Goal: Task Accomplishment & Management: Use online tool/utility

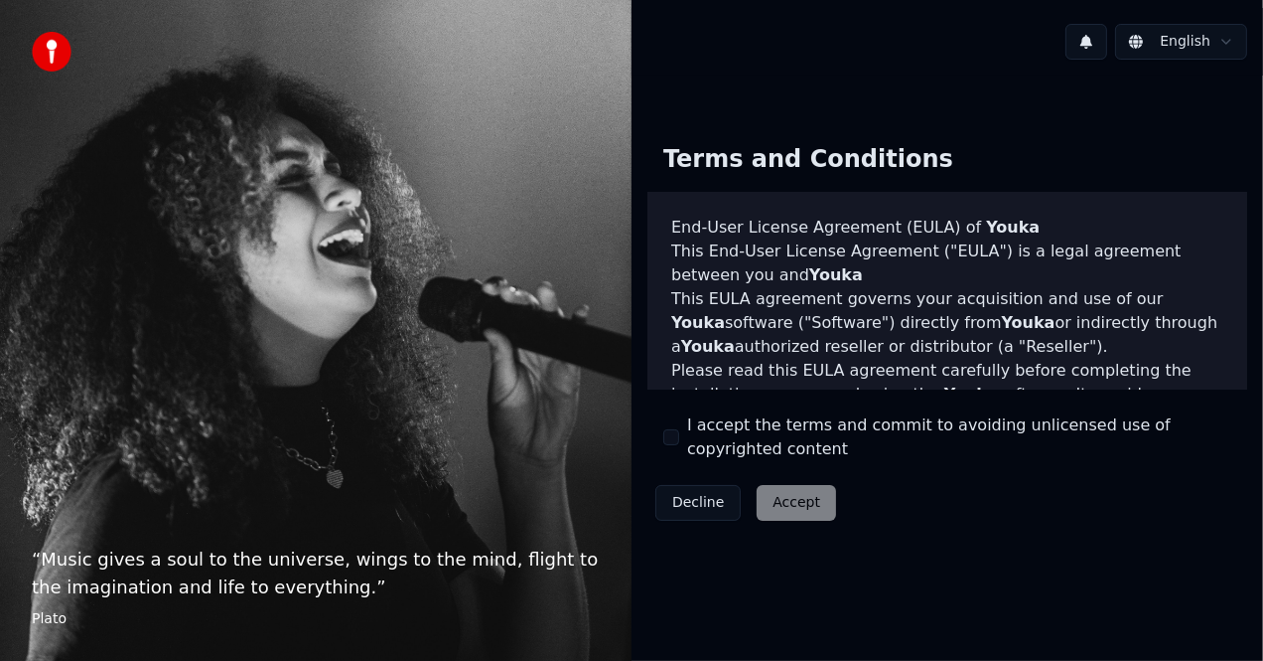
click at [671, 438] on button "I accept the terms and commit to avoiding unlicensed use of copyrighted content" at bounding box center [672, 437] width 16 height 16
click at [785, 503] on button "Accept" at bounding box center [796, 503] width 79 height 36
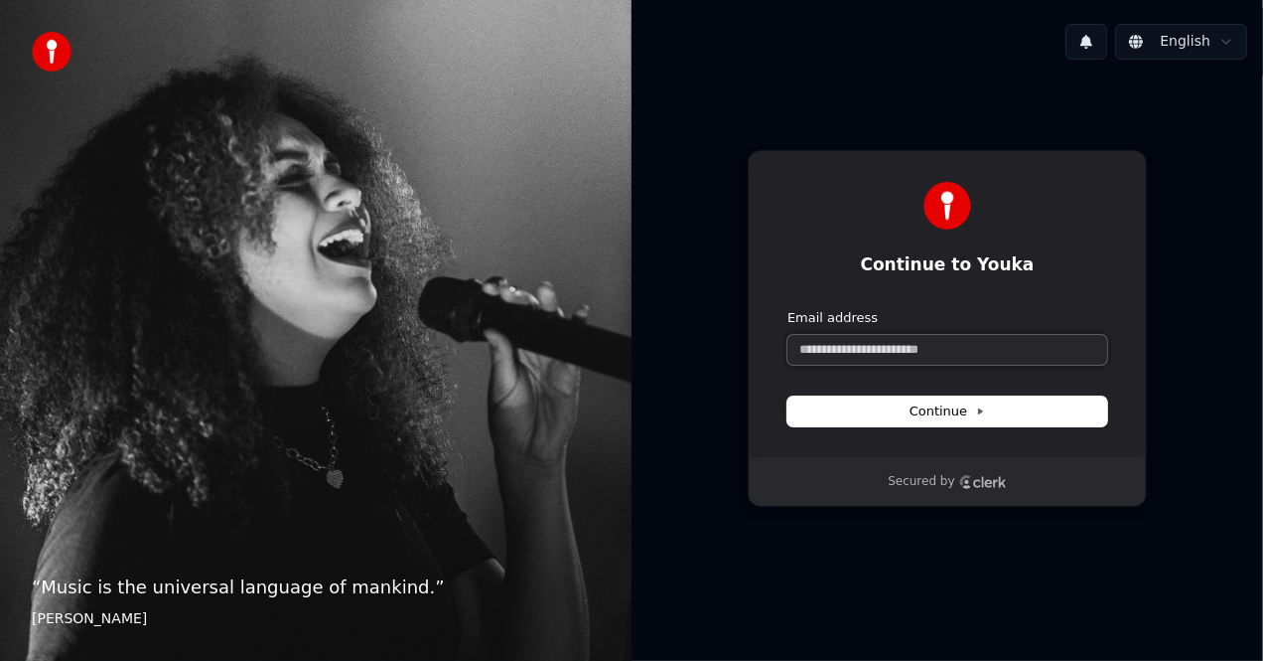
click at [954, 349] on input "Email address" at bounding box center [948, 350] width 320 height 30
paste input "**********"
drag, startPoint x: 975, startPoint y: 414, endPoint x: 972, endPoint y: 404, distance: 10.4
click at [973, 408] on button "Continue" at bounding box center [948, 411] width 320 height 30
type input "**********"
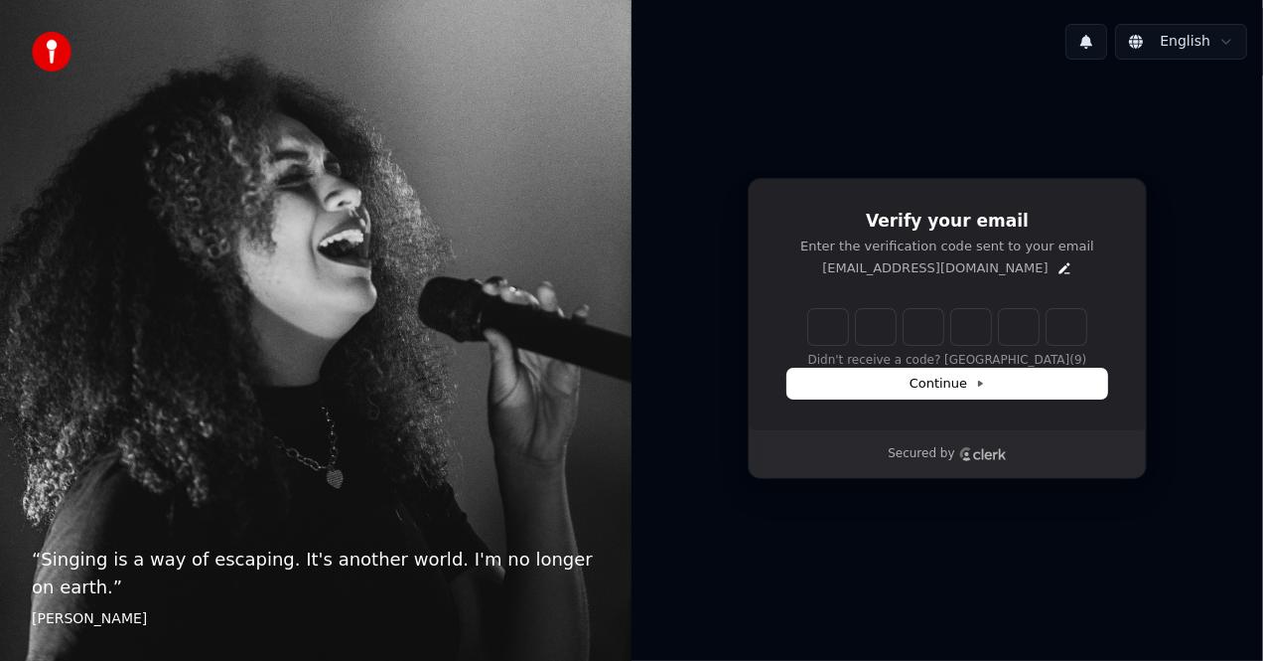
click at [812, 326] on input "Enter verification code" at bounding box center [948, 327] width 278 height 36
type input "******"
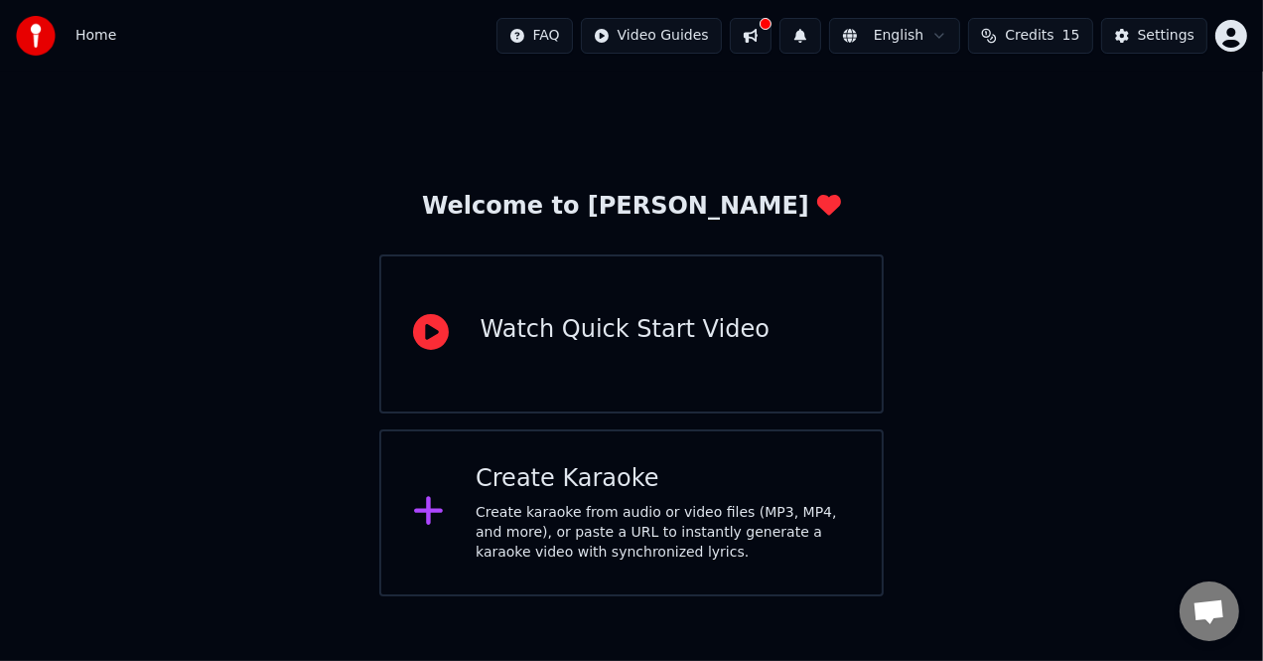
click at [667, 554] on div "Create karaoke from audio or video files (MP3, MP4, and more), or paste a URL t…" at bounding box center [663, 533] width 374 height 60
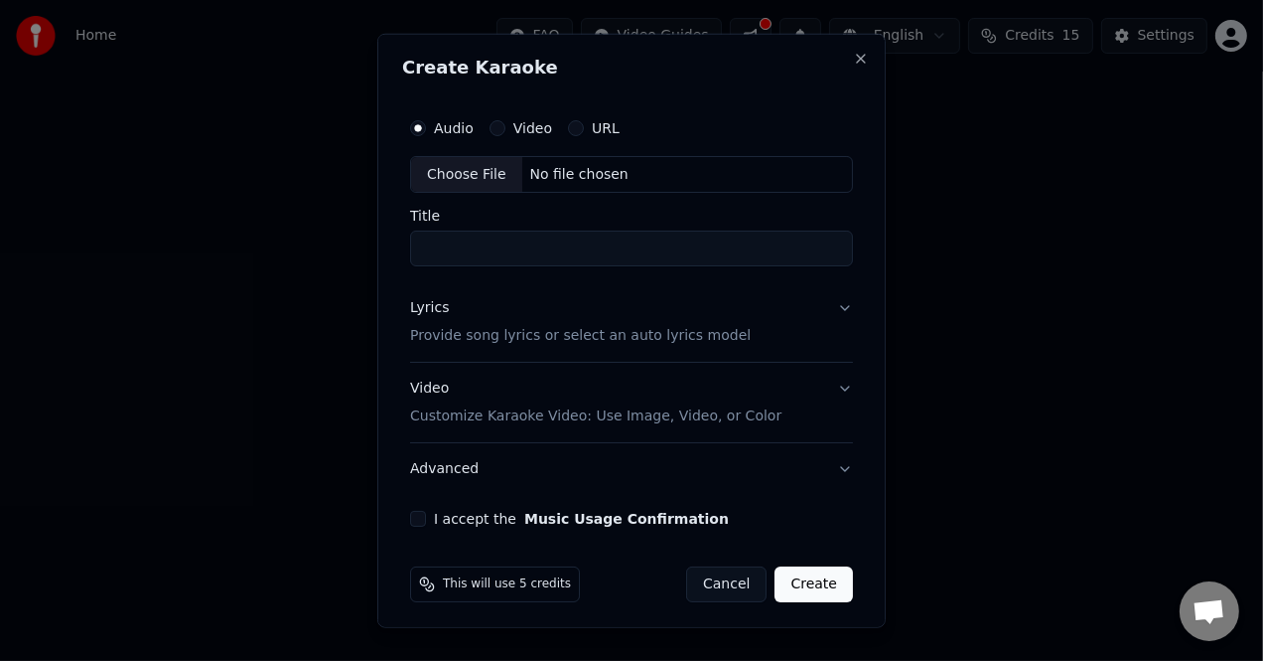
click at [455, 169] on div "Choose File" at bounding box center [466, 174] width 111 height 36
click at [446, 251] on input "**********" at bounding box center [631, 248] width 443 height 36
type input "**********"
click at [582, 338] on p "Provide song lyrics or select an auto lyrics model" at bounding box center [580, 336] width 341 height 20
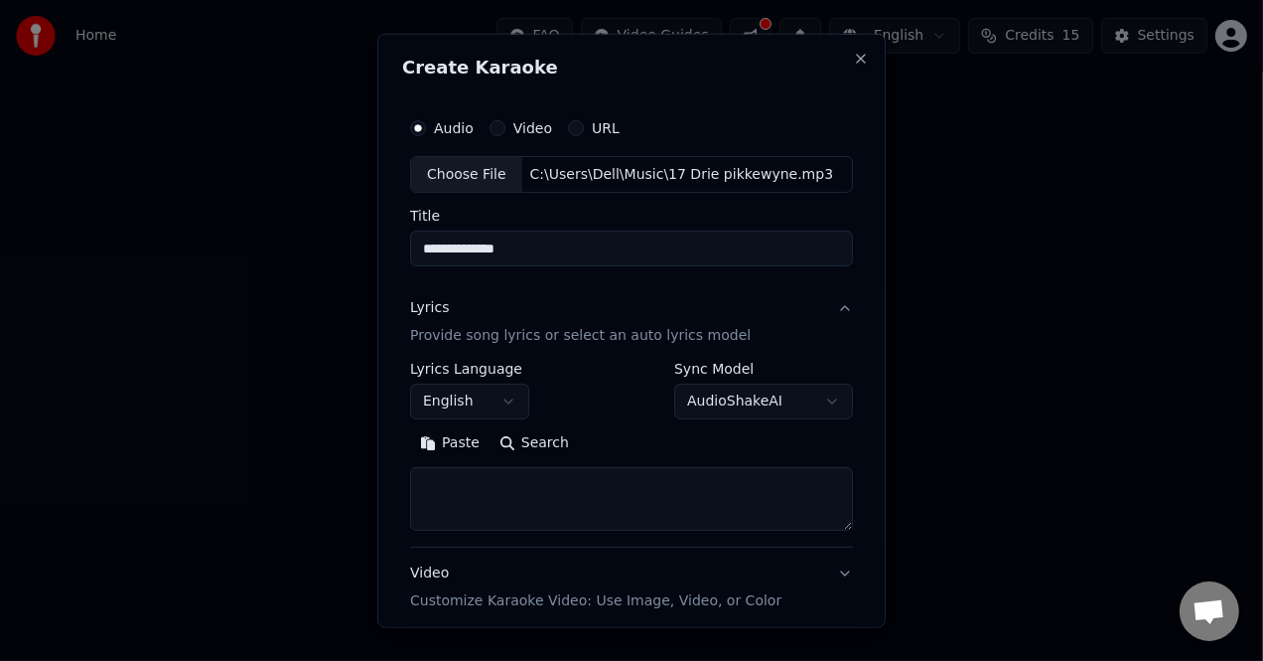
click at [517, 416] on button "English" at bounding box center [469, 401] width 119 height 36
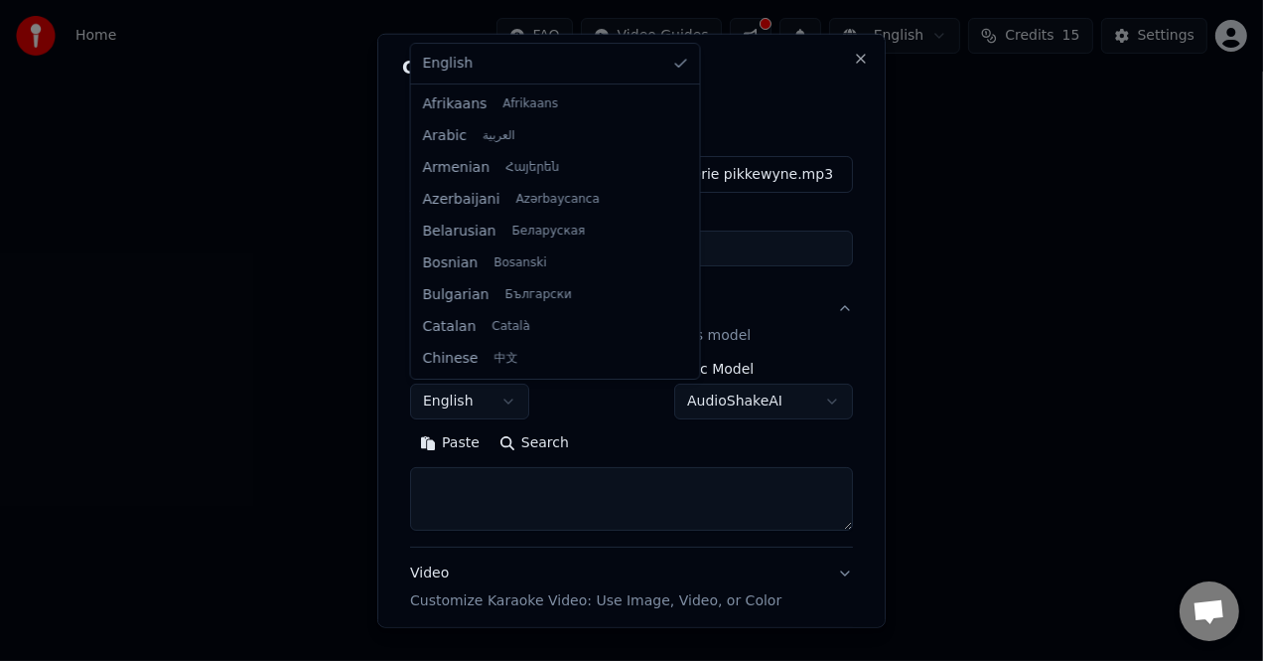
click at [508, 406] on div at bounding box center [631, 330] width 1263 height 661
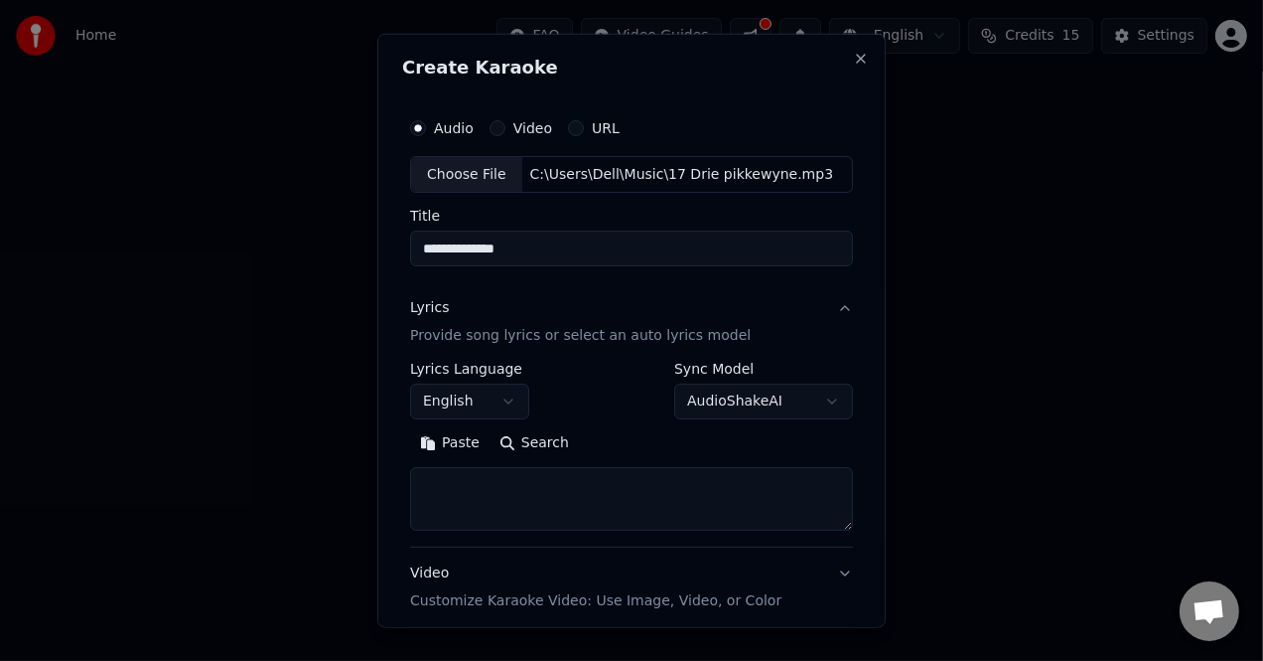
click at [508, 406] on button "English" at bounding box center [469, 401] width 119 height 36
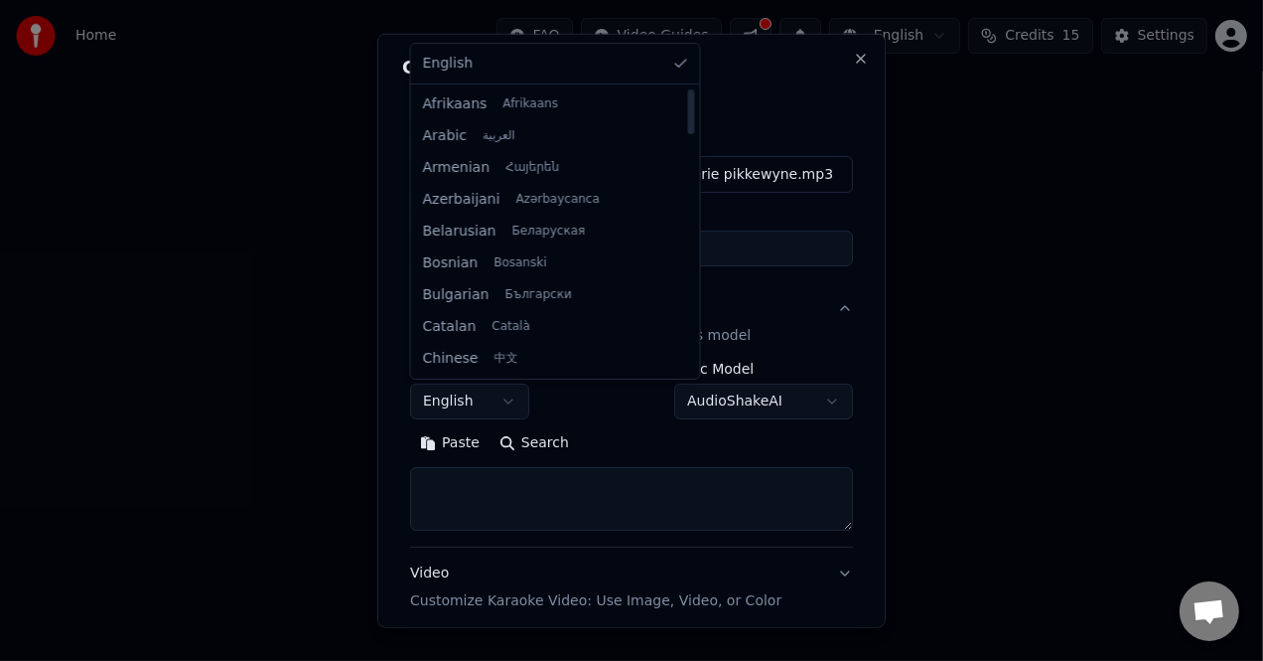
select select "**"
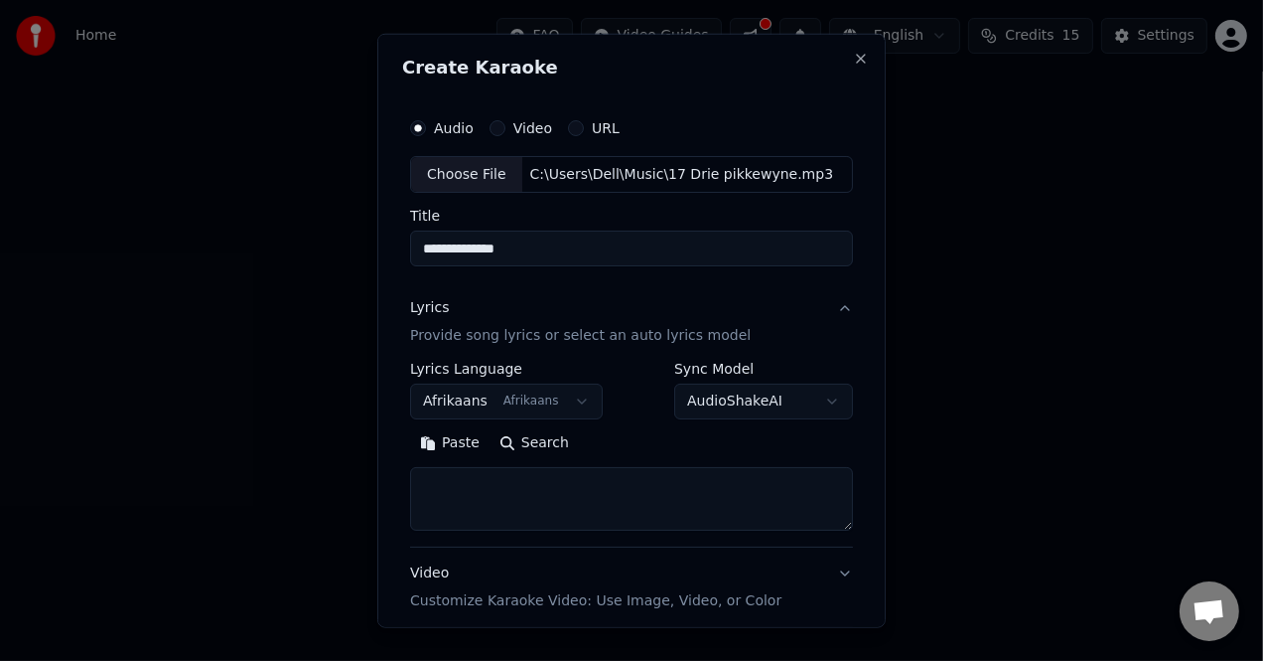
click at [495, 506] on textarea at bounding box center [631, 499] width 443 height 64
click at [461, 453] on button "Paste" at bounding box center [449, 443] width 79 height 32
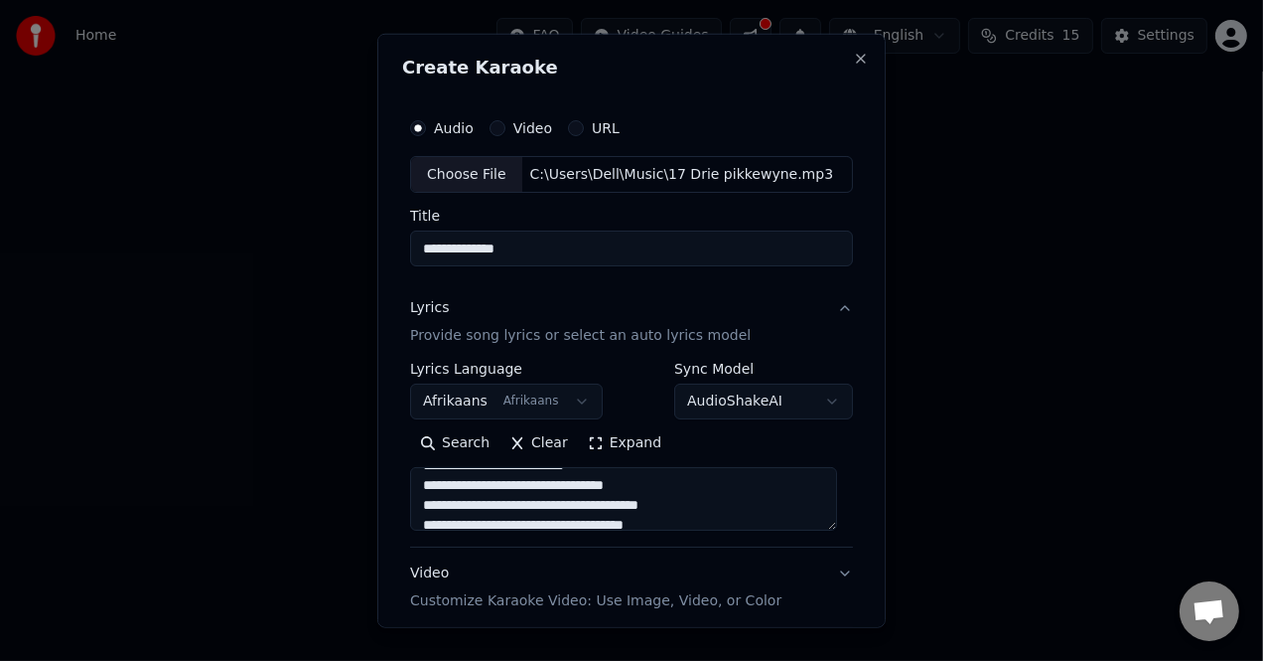
scroll to position [189, 0]
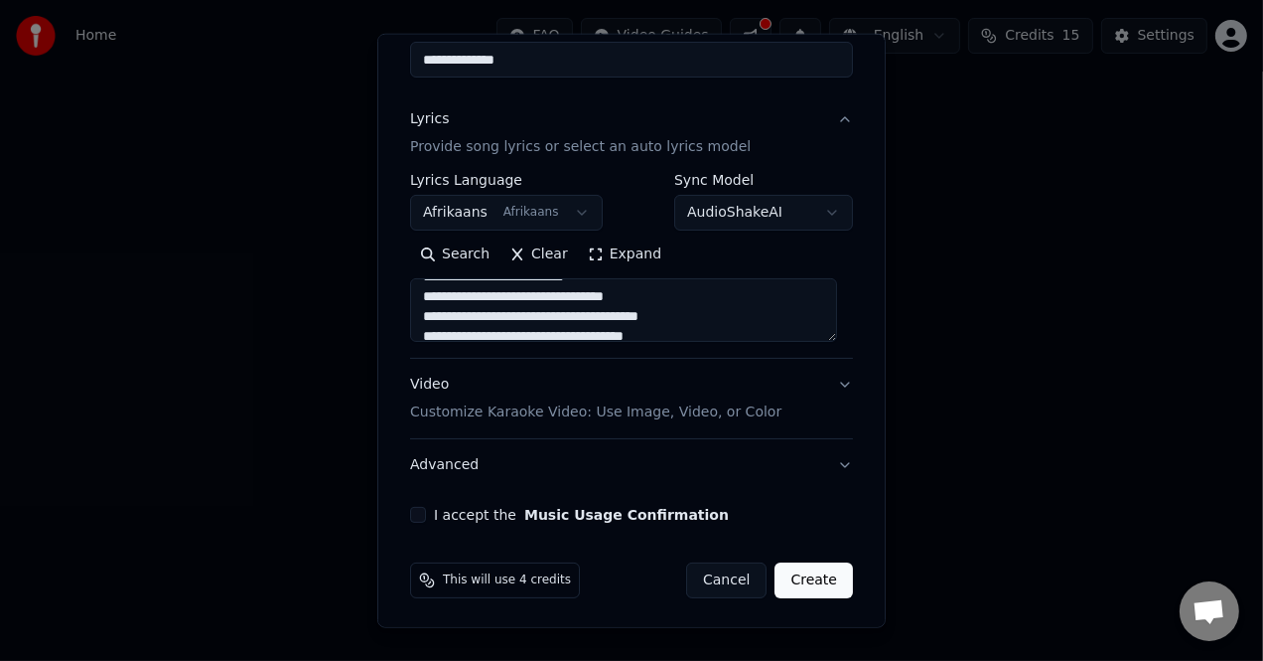
click at [833, 381] on button "Video Customize Karaoke Video: Use Image, Video, or Color" at bounding box center [631, 398] width 443 height 79
type textarea "**********"
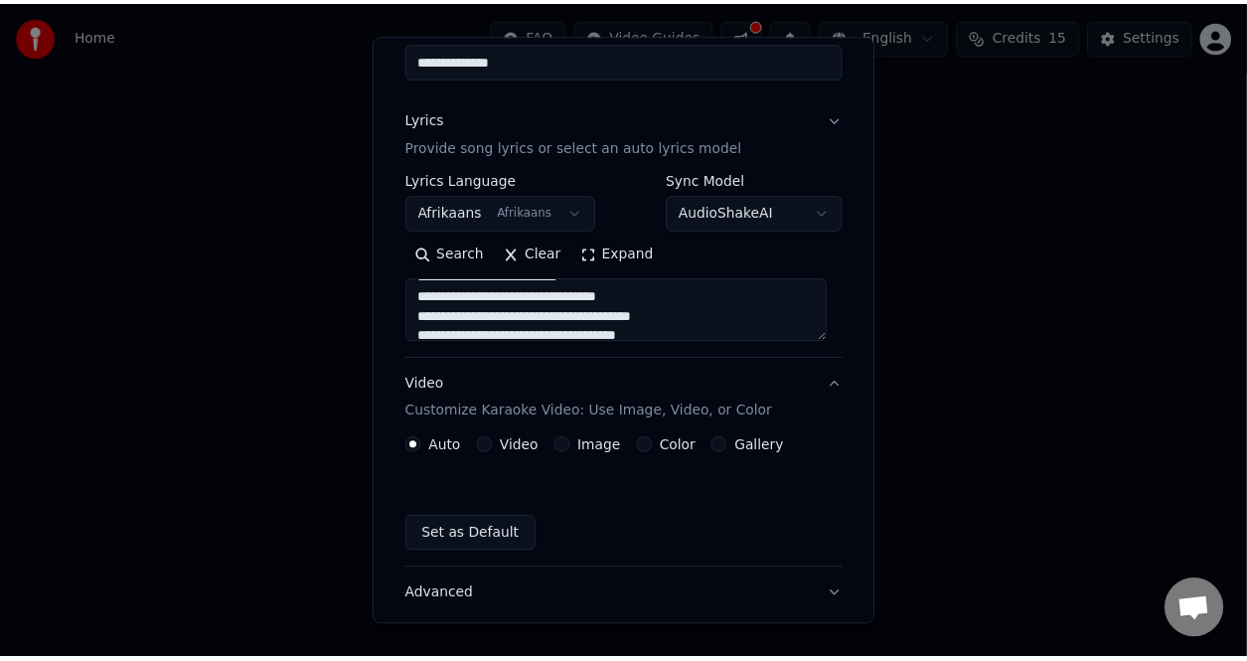
scroll to position [135, 0]
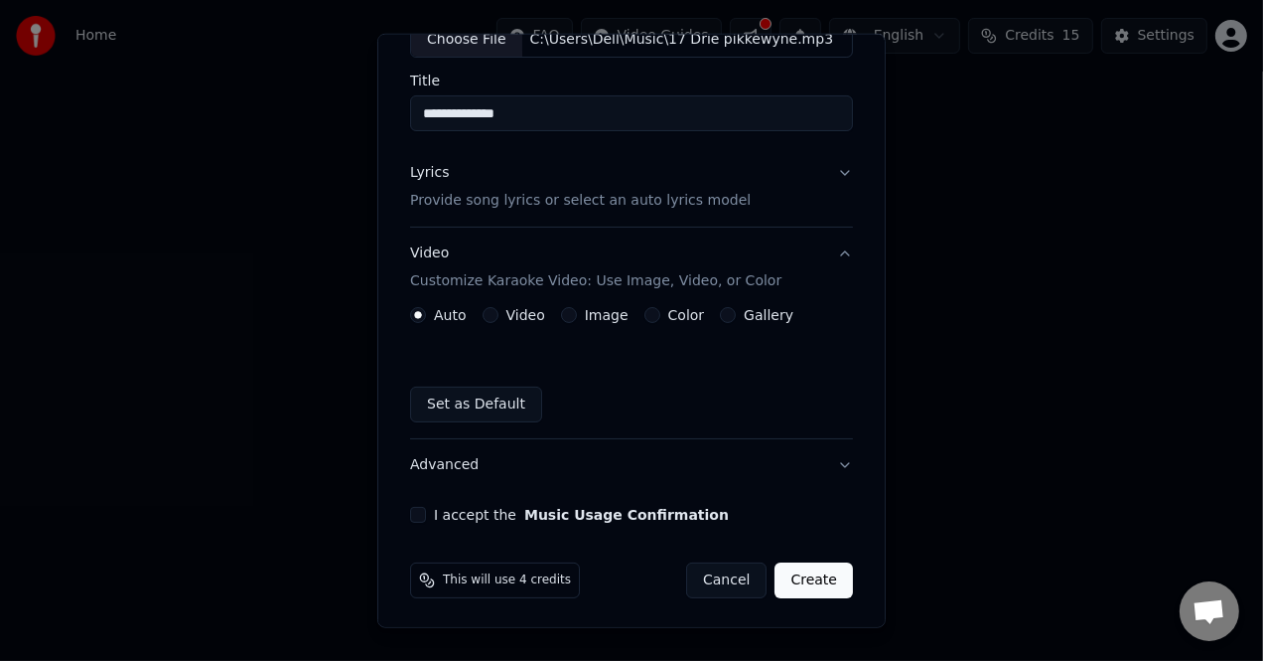
click at [508, 317] on label "Video" at bounding box center [526, 315] width 39 height 14
click at [499, 317] on button "Video" at bounding box center [491, 315] width 16 height 16
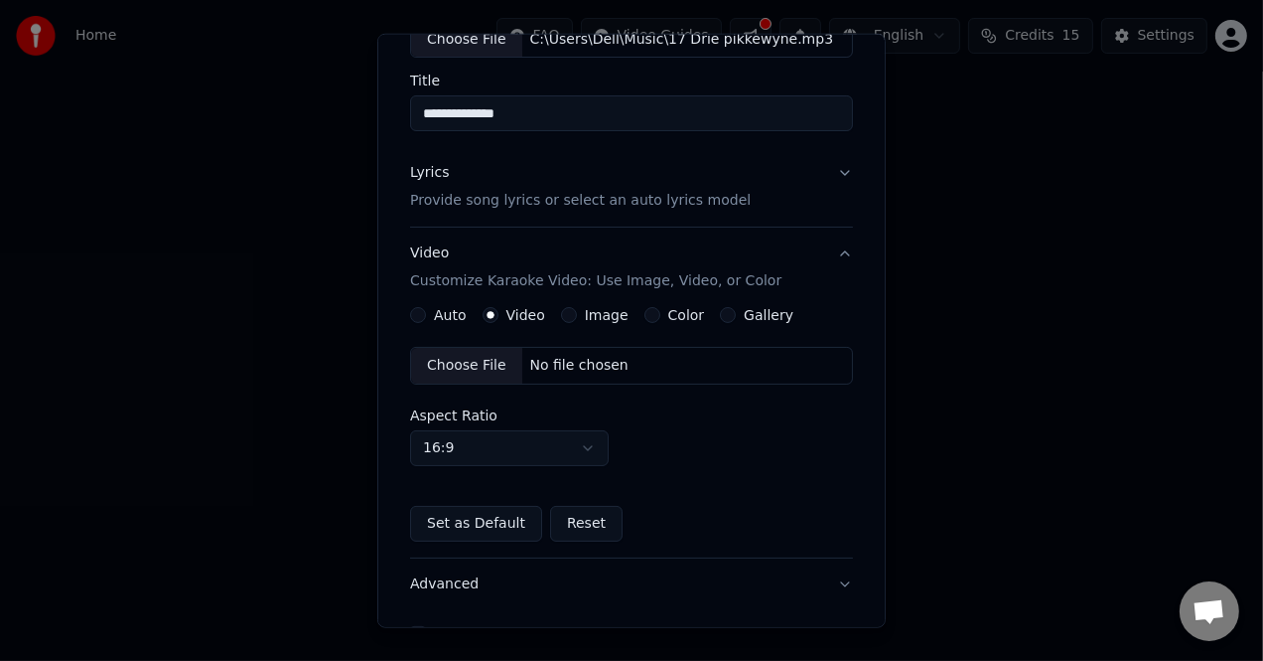
click at [431, 307] on div "Auto" at bounding box center [438, 315] width 57 height 16
click at [416, 317] on button "Auto" at bounding box center [418, 315] width 16 height 16
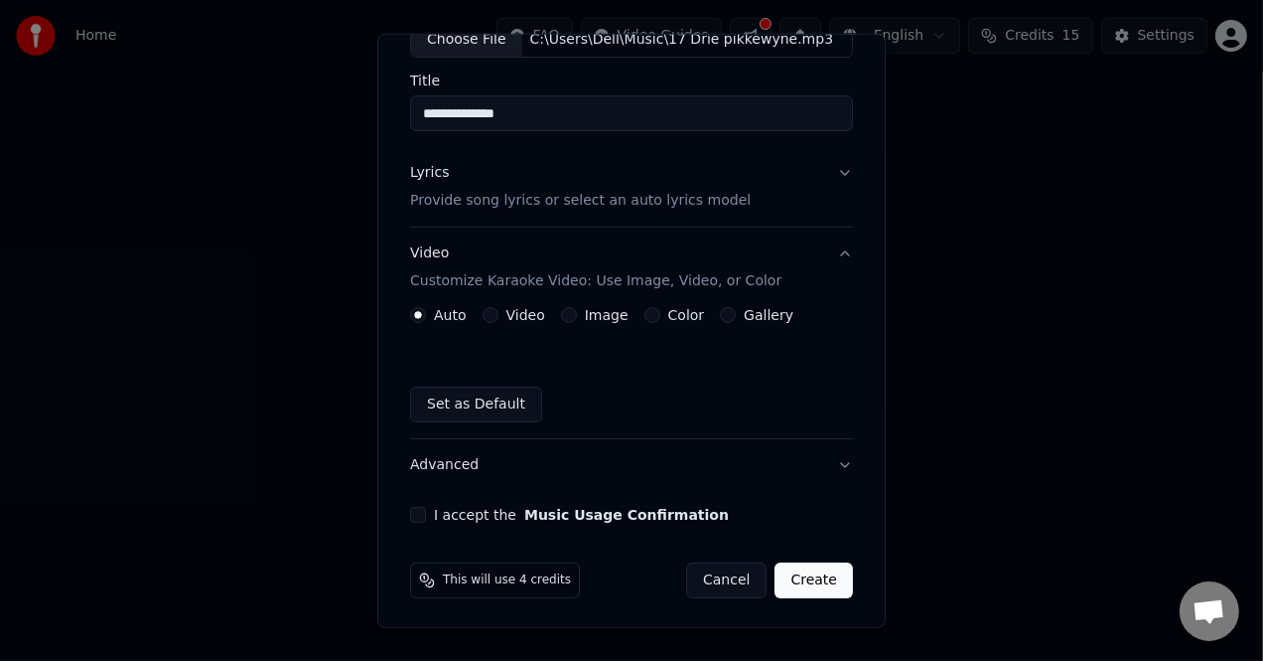
click at [668, 319] on label "Color" at bounding box center [686, 315] width 37 height 14
click at [661, 319] on button "Color" at bounding box center [653, 315] width 16 height 16
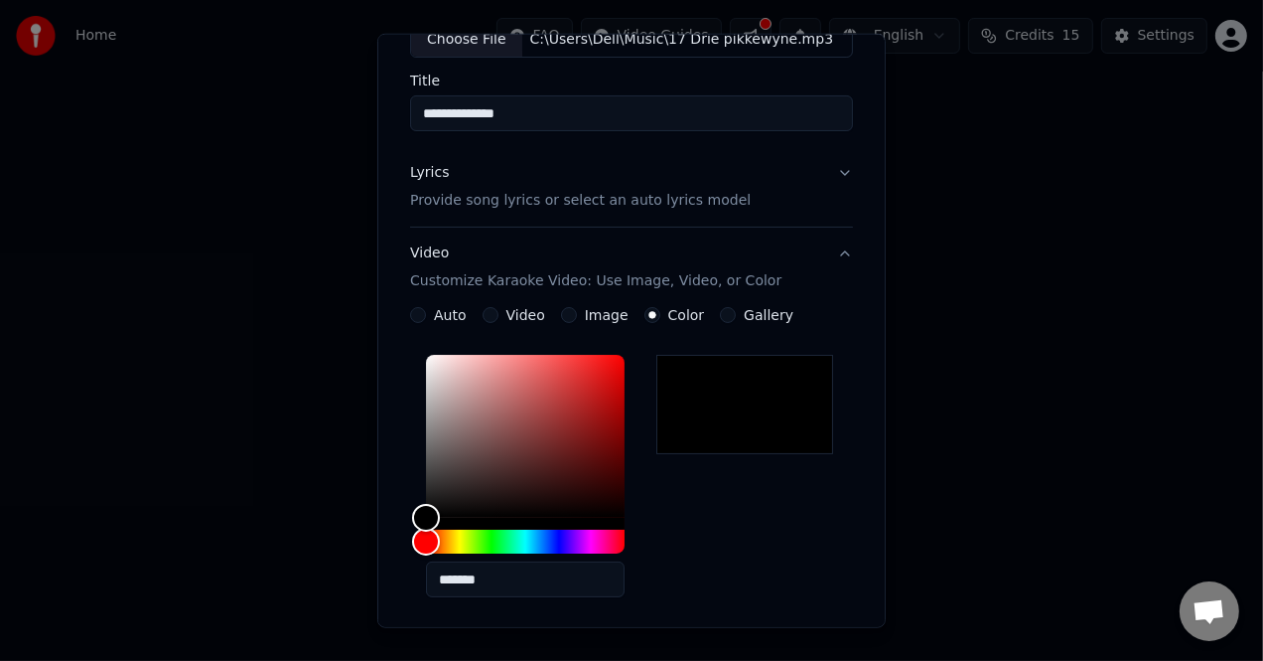
click at [430, 311] on div "Auto" at bounding box center [438, 315] width 57 height 16
drag, startPoint x: 412, startPoint y: 315, endPoint x: 441, endPoint y: 327, distance: 31.2
click at [417, 314] on button "Auto" at bounding box center [418, 315] width 16 height 16
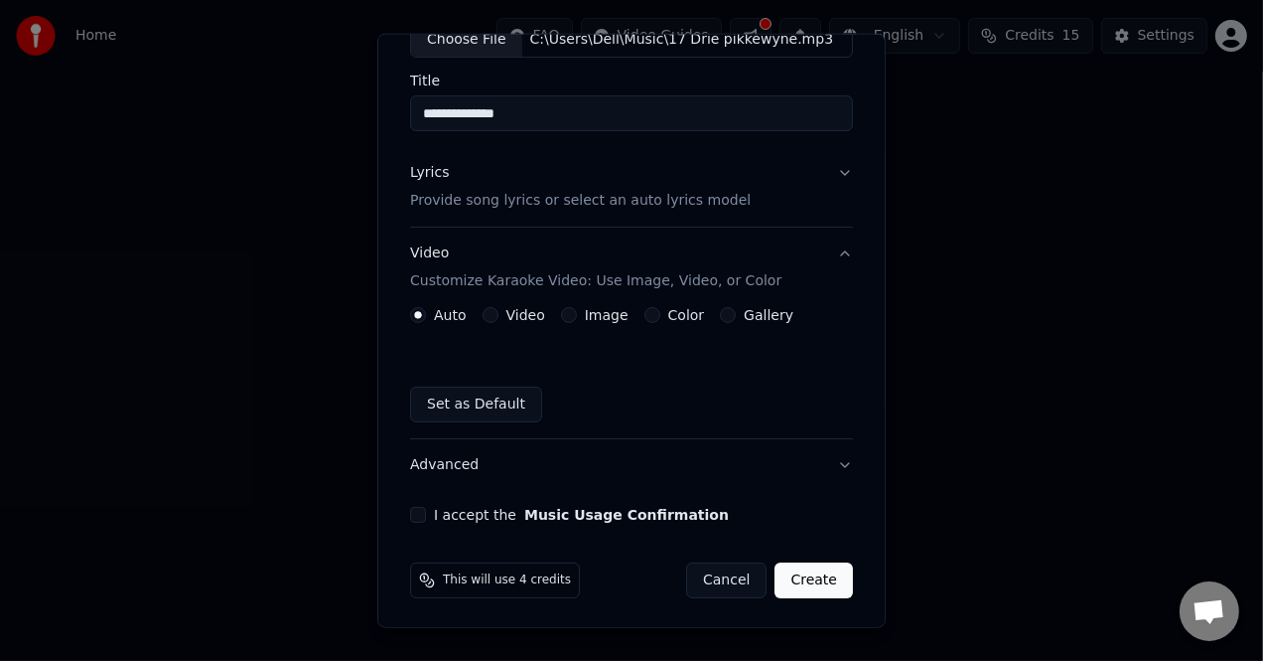
click at [412, 514] on button "I accept the Music Usage Confirmation" at bounding box center [418, 515] width 16 height 16
click at [812, 577] on button "Create" at bounding box center [814, 580] width 78 height 36
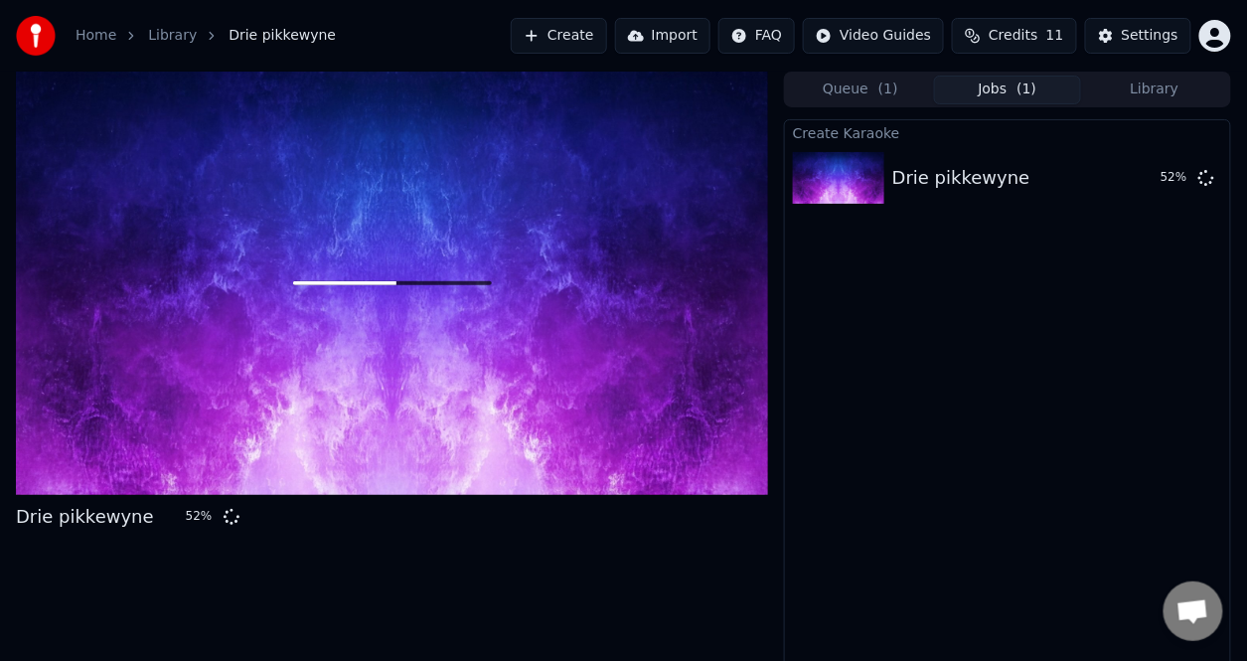
click at [1230, 34] on html "Home Library Drie pikkewyne Create Import FAQ Video Guides Credits 11 Settings …" at bounding box center [623, 330] width 1247 height 661
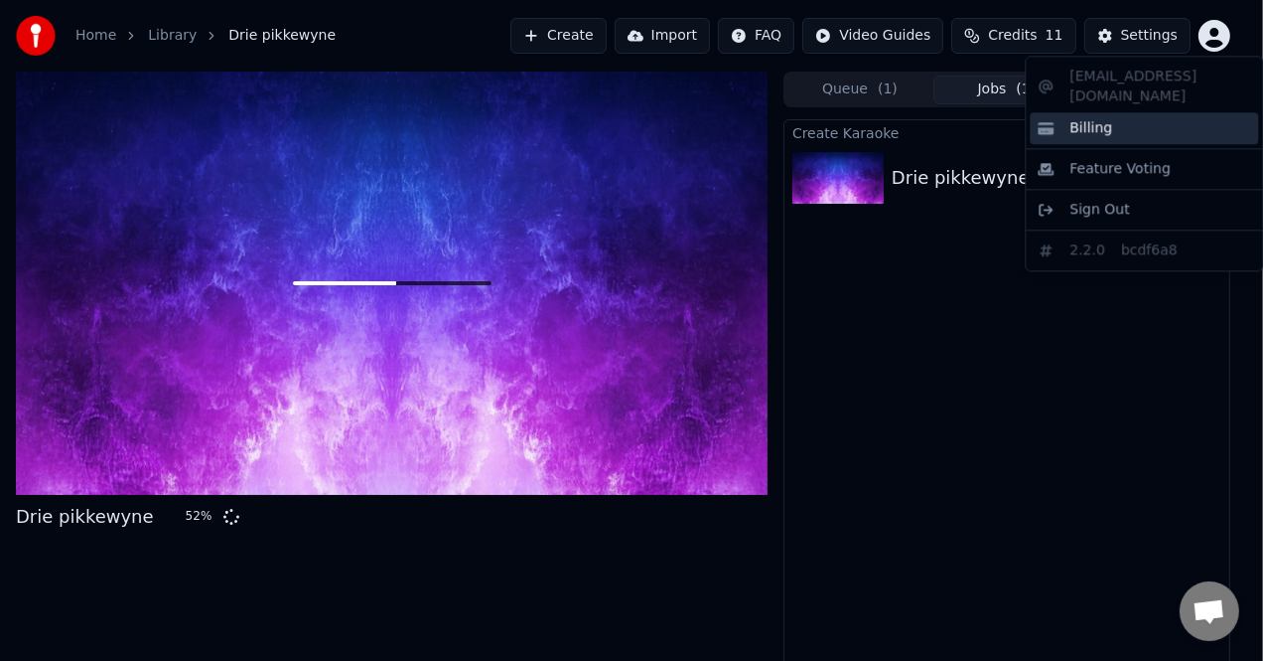
click at [1071, 112] on div "Billing" at bounding box center [1144, 128] width 228 height 32
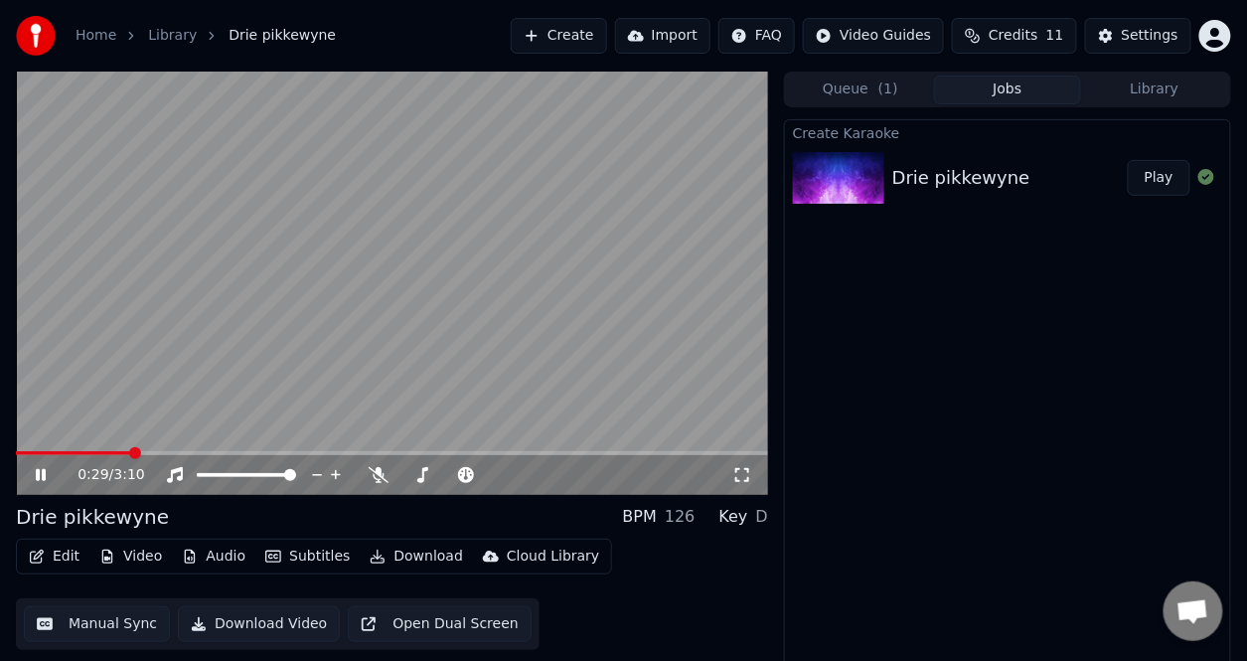
click at [1050, 30] on button "Credits 11" at bounding box center [1014, 36] width 124 height 36
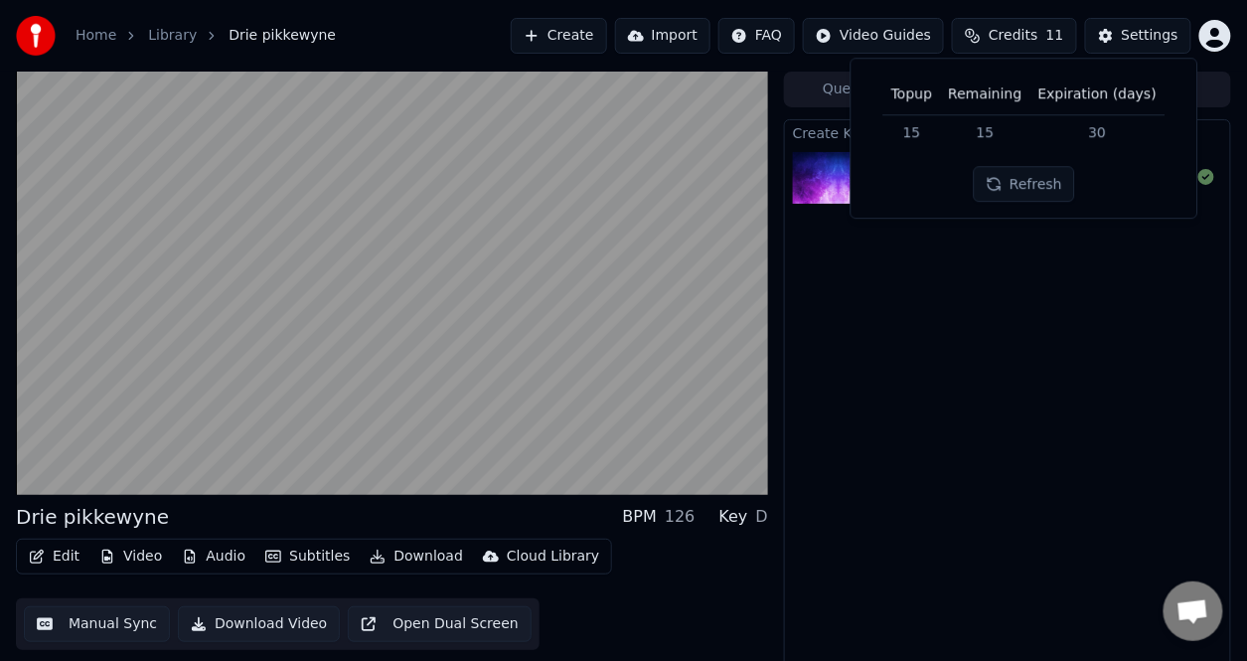
click at [1051, 189] on button "Refresh" at bounding box center [1023, 185] width 102 height 36
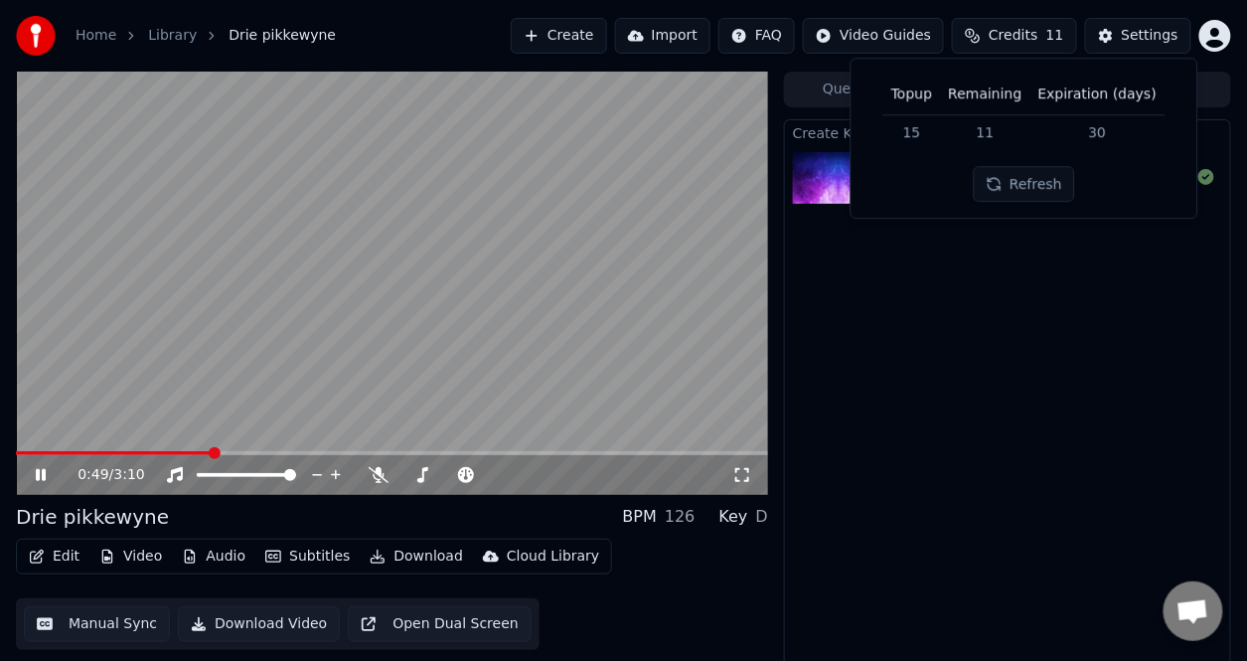
click at [1096, 382] on div "Create Karaoke Drie pikkewyne Play" at bounding box center [1007, 399] width 447 height 561
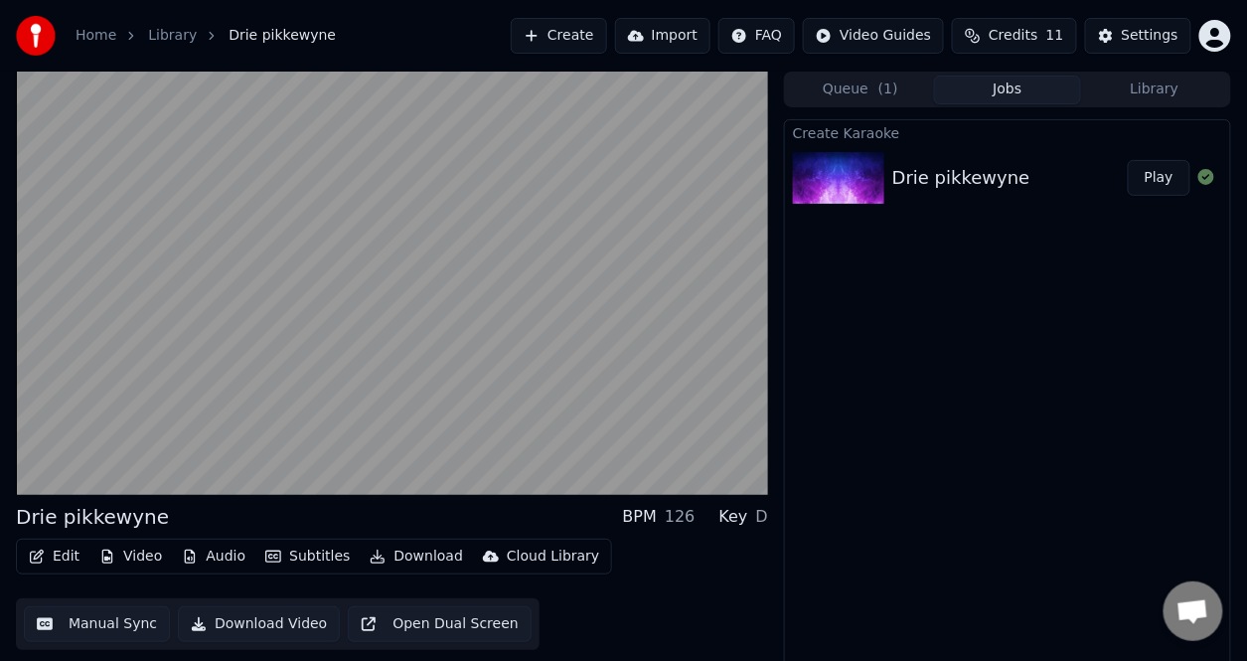
click at [1235, 41] on div "Home Library Drie pikkewyne Create Import FAQ Video Guides Credits 11 Settings" at bounding box center [623, 36] width 1247 height 72
click at [1220, 39] on html "Home Library Drie pikkewyne Create Import FAQ Video Guides Credits 11 Settings …" at bounding box center [623, 330] width 1247 height 661
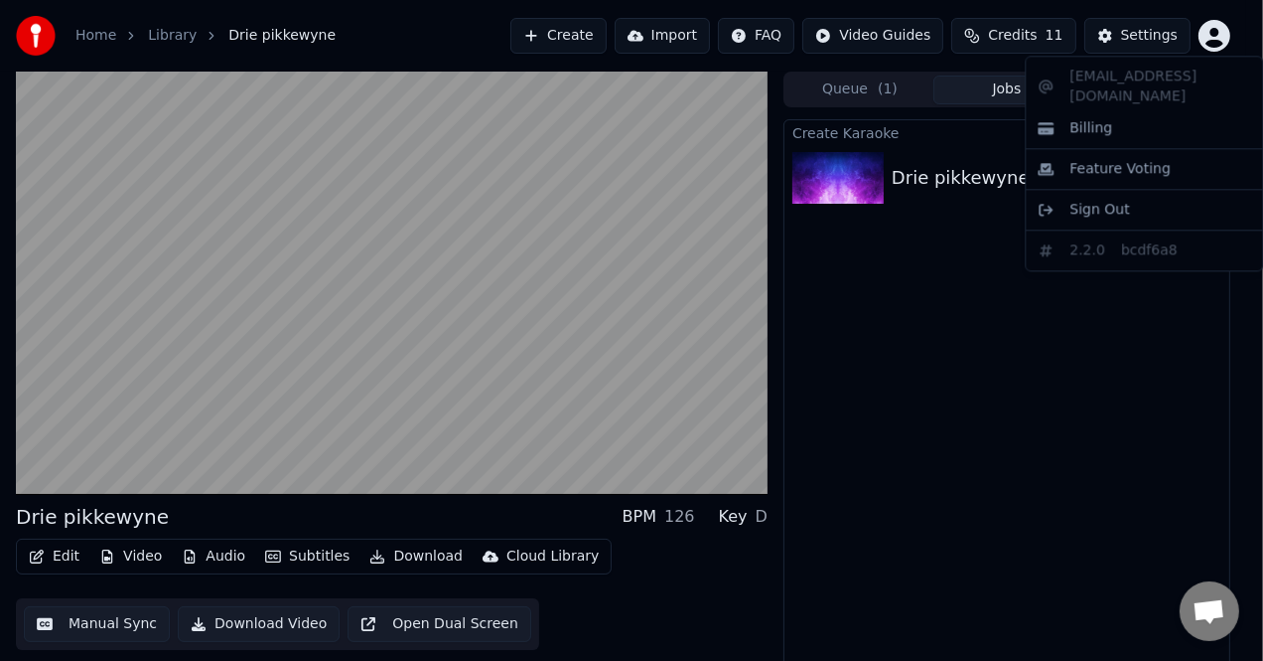
click at [1145, 74] on div "[EMAIL_ADDRESS][DOMAIN_NAME] Billing Feature Voting Sign Out 2.2.0 bcdf6a8" at bounding box center [1144, 164] width 238 height 216
